Goal: Transaction & Acquisition: Download file/media

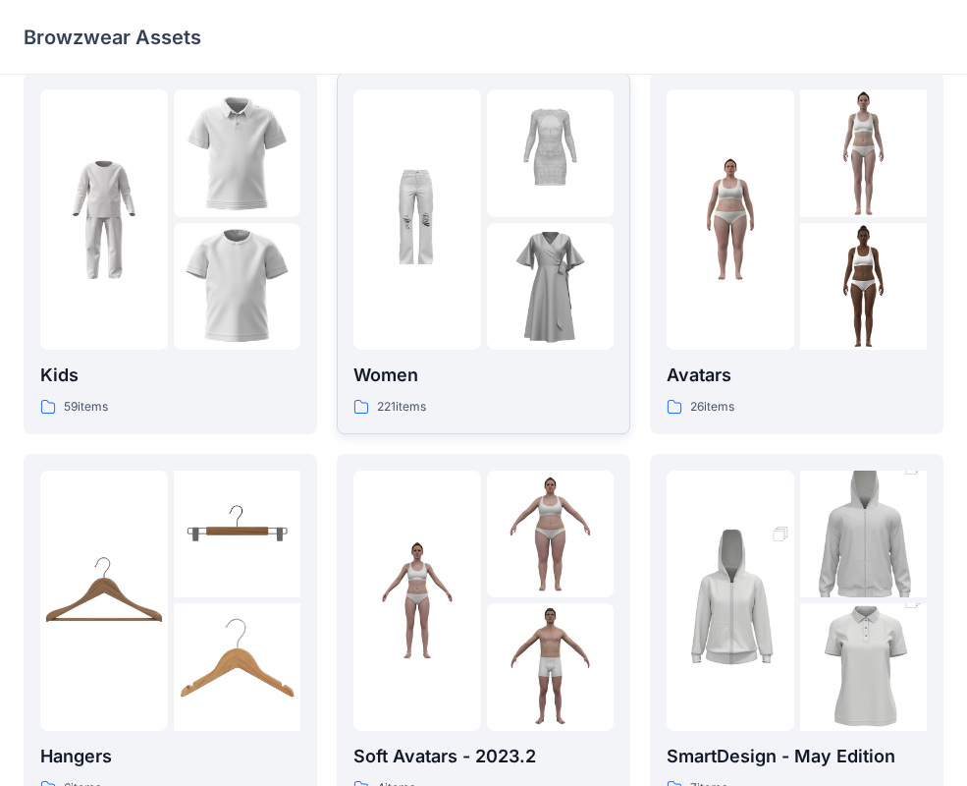
scroll to position [45, 0]
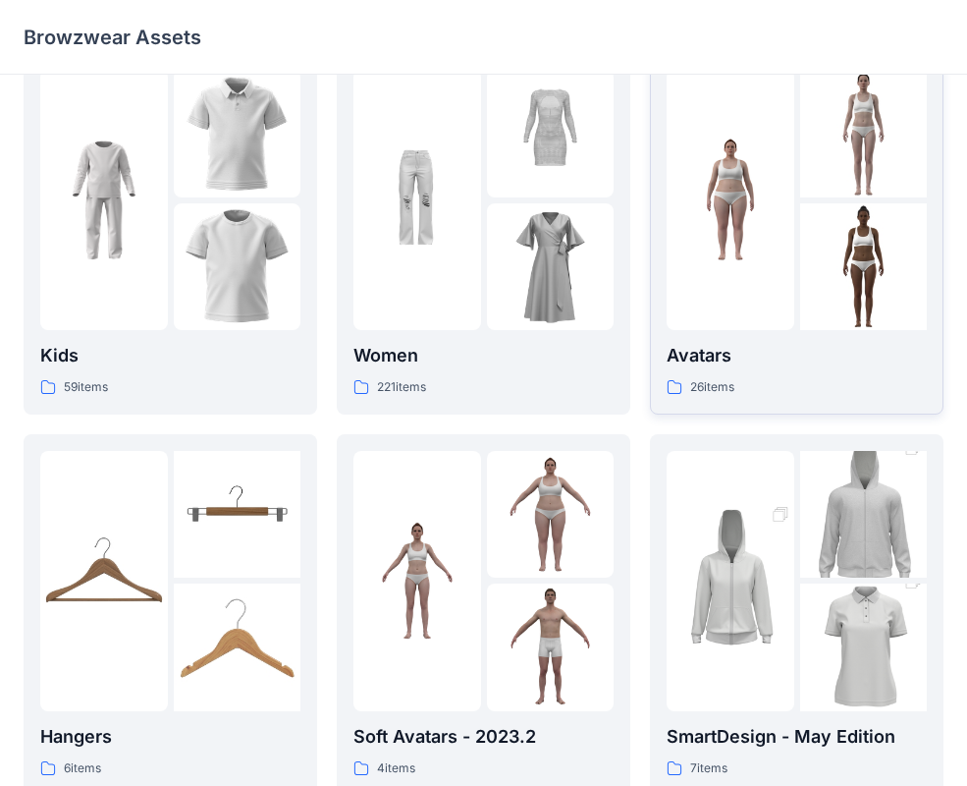
click at [708, 354] on p "Avatars" at bounding box center [797, 356] width 260 height 28
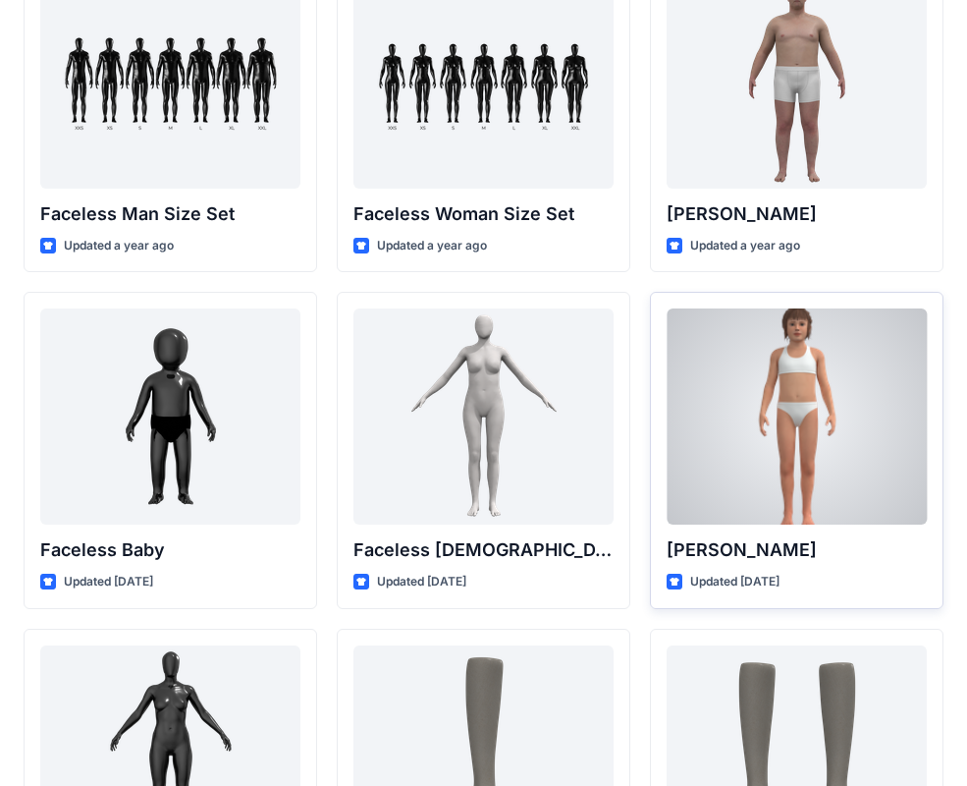
scroll to position [1024, 0]
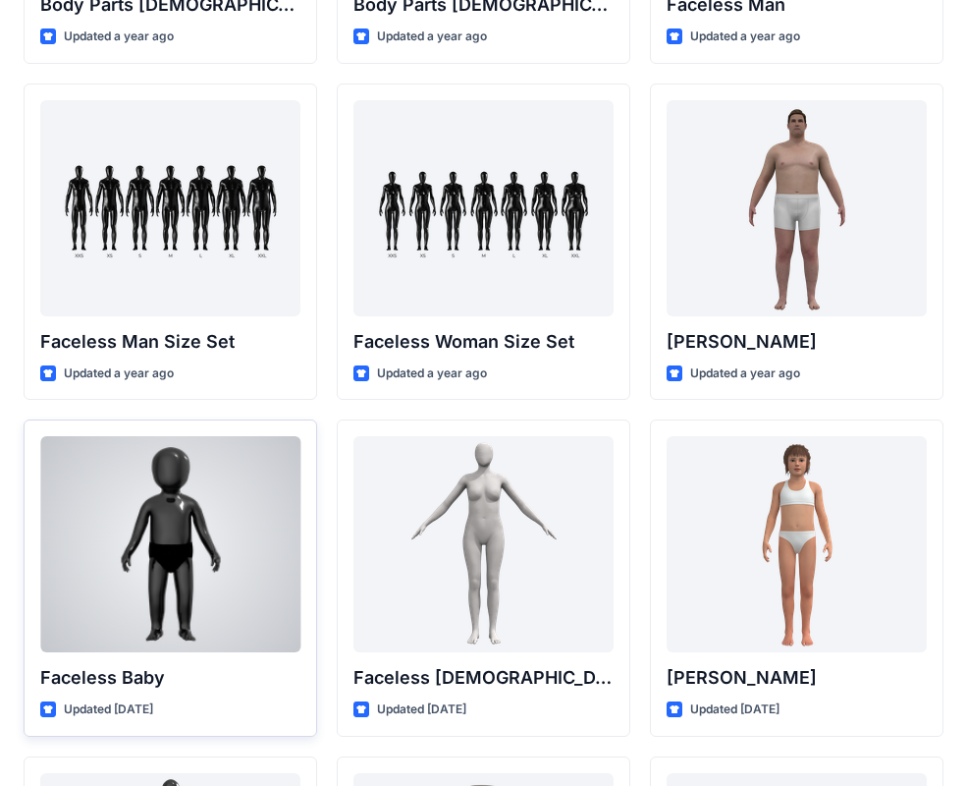
click at [231, 556] on div at bounding box center [170, 544] width 260 height 216
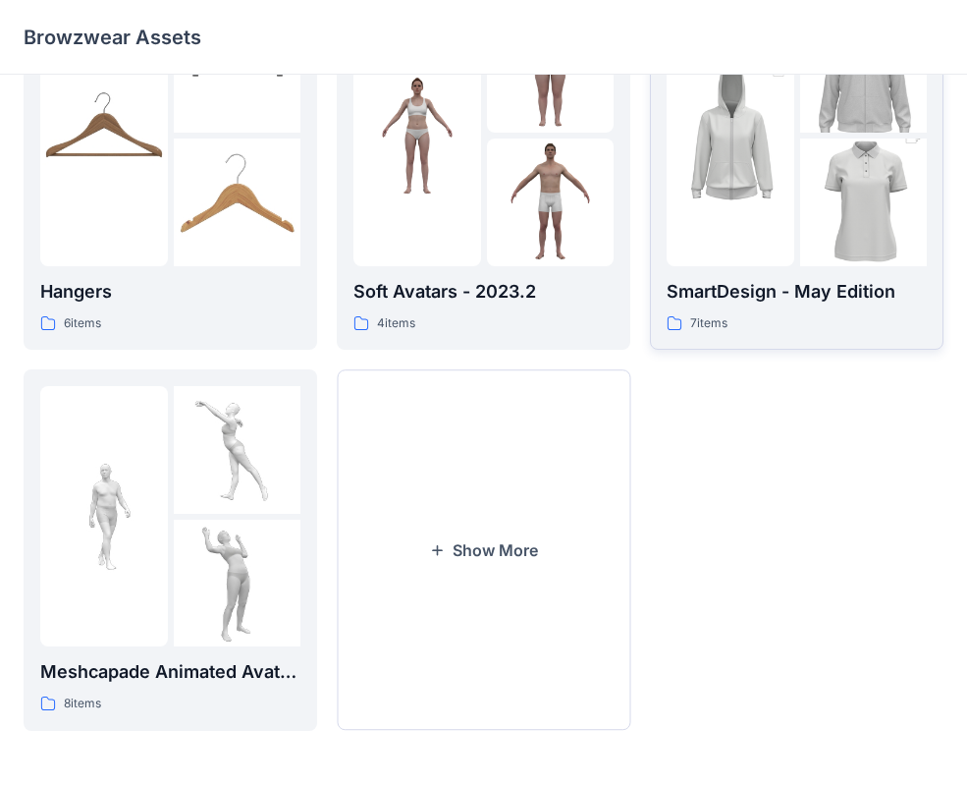
scroll to position [249, 0]
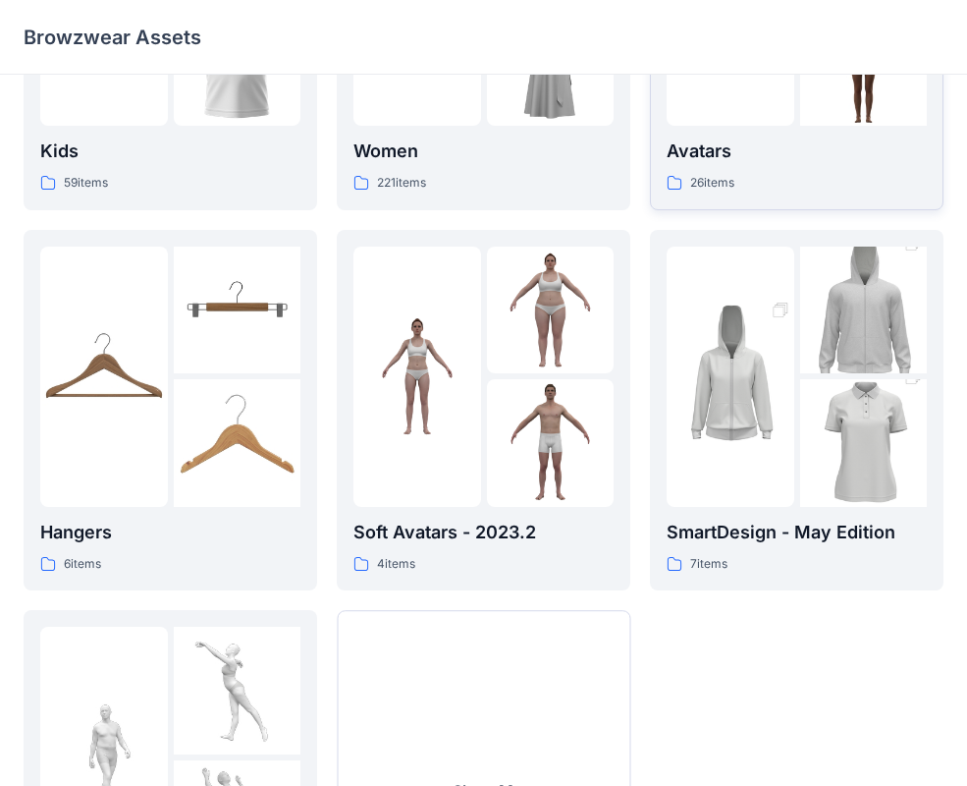
click at [755, 184] on div "26 items" at bounding box center [797, 183] width 260 height 21
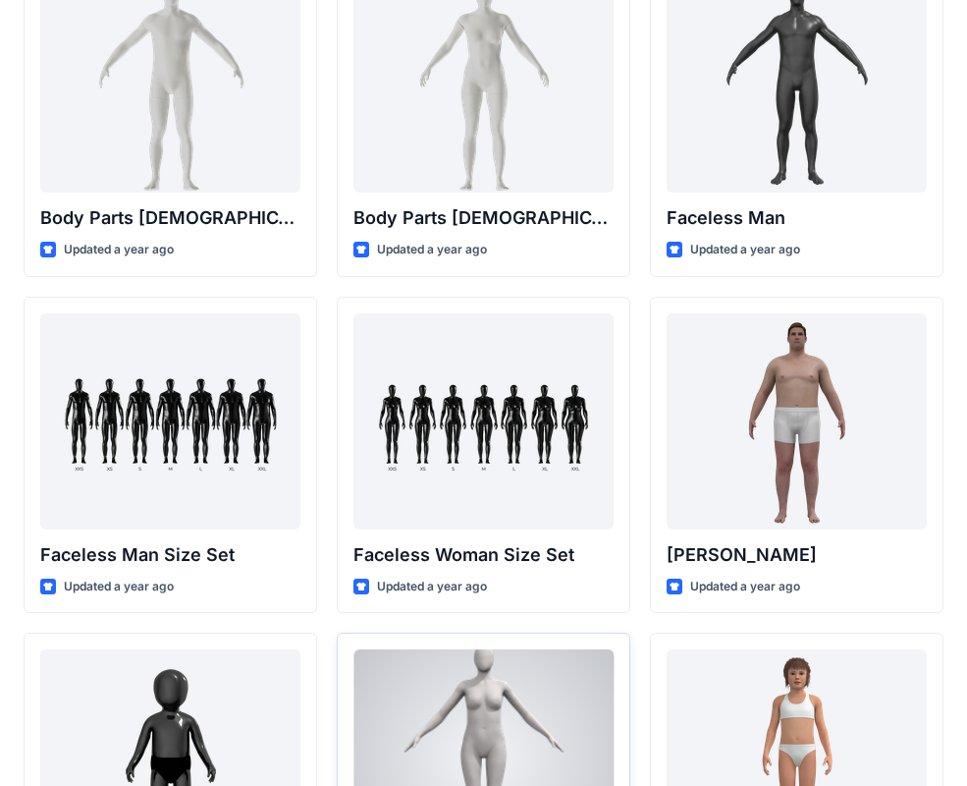
scroll to position [1011, 0]
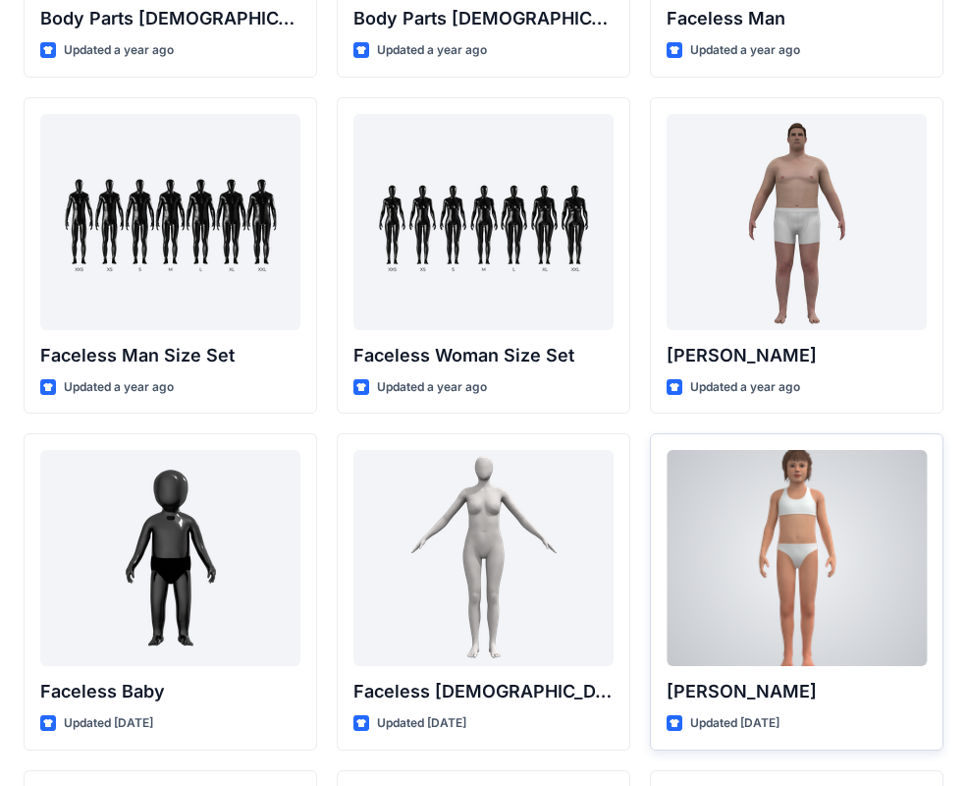
click at [721, 637] on div at bounding box center [797, 558] width 260 height 216
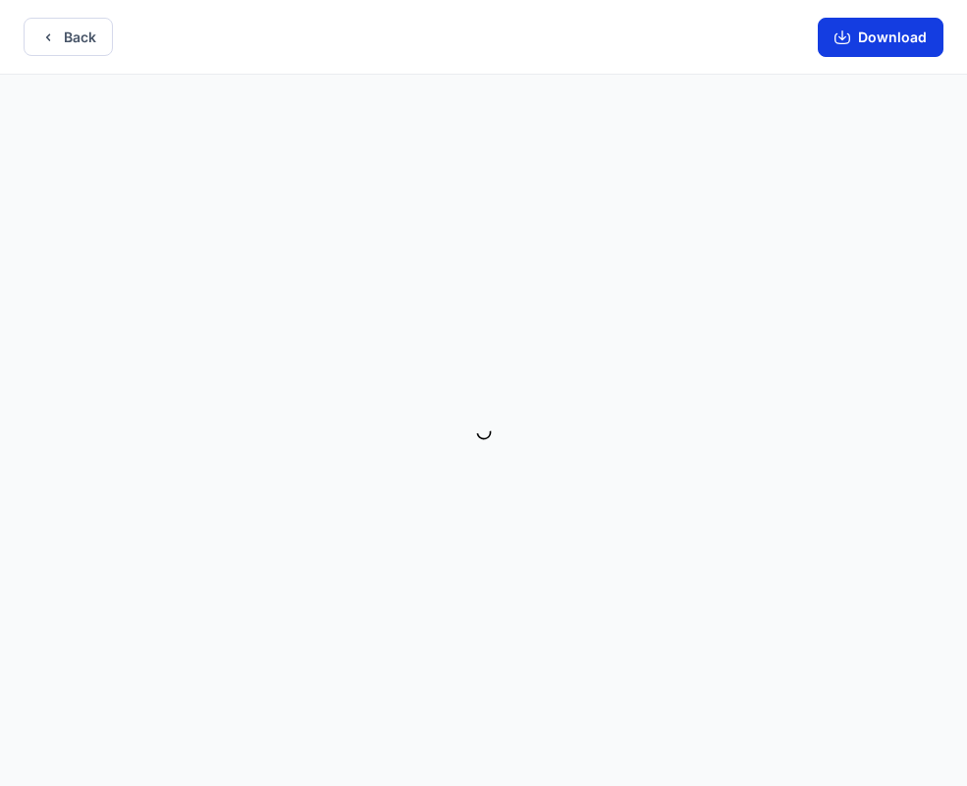
click at [862, 45] on button "Download" at bounding box center [881, 37] width 126 height 39
